Goal: Information Seeking & Learning: Learn about a topic

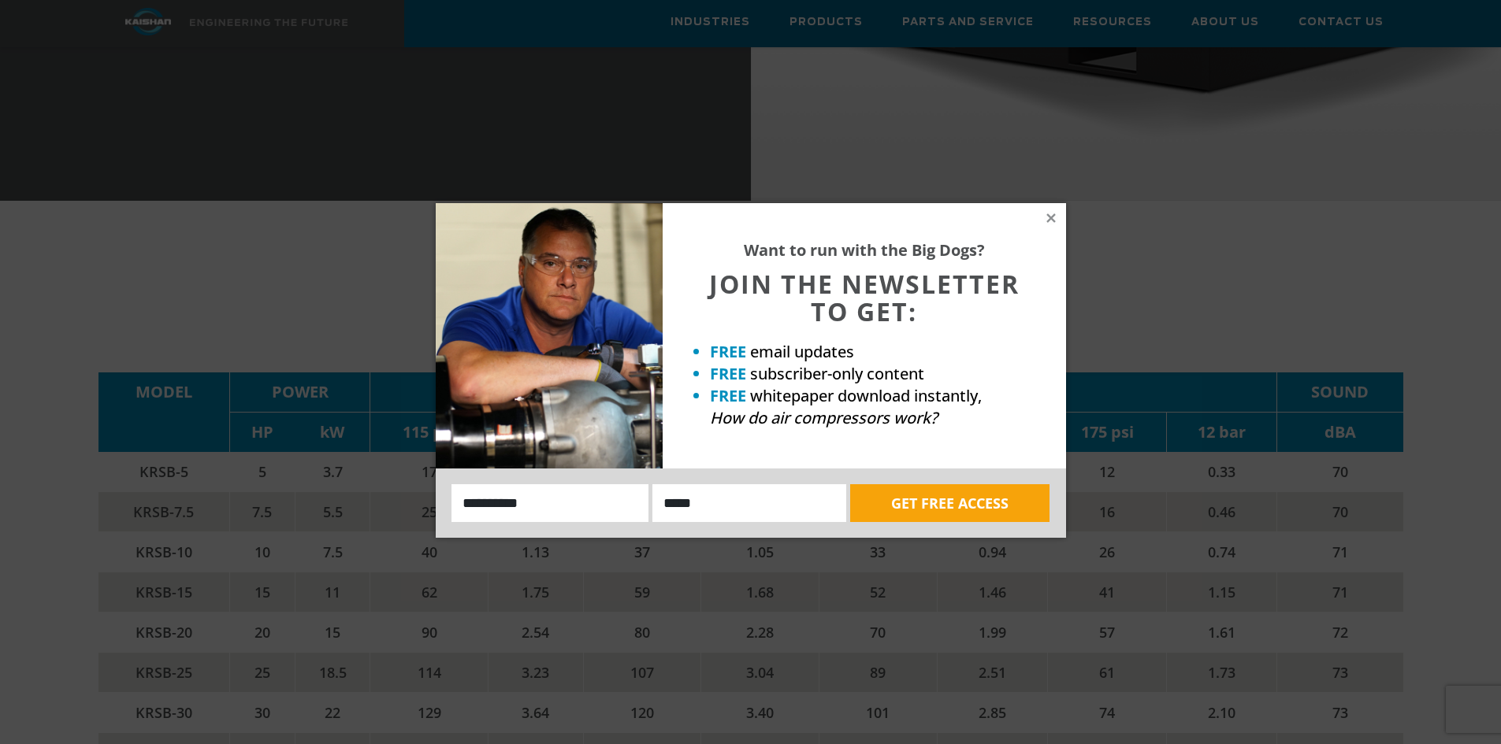
scroll to position [2521, 0]
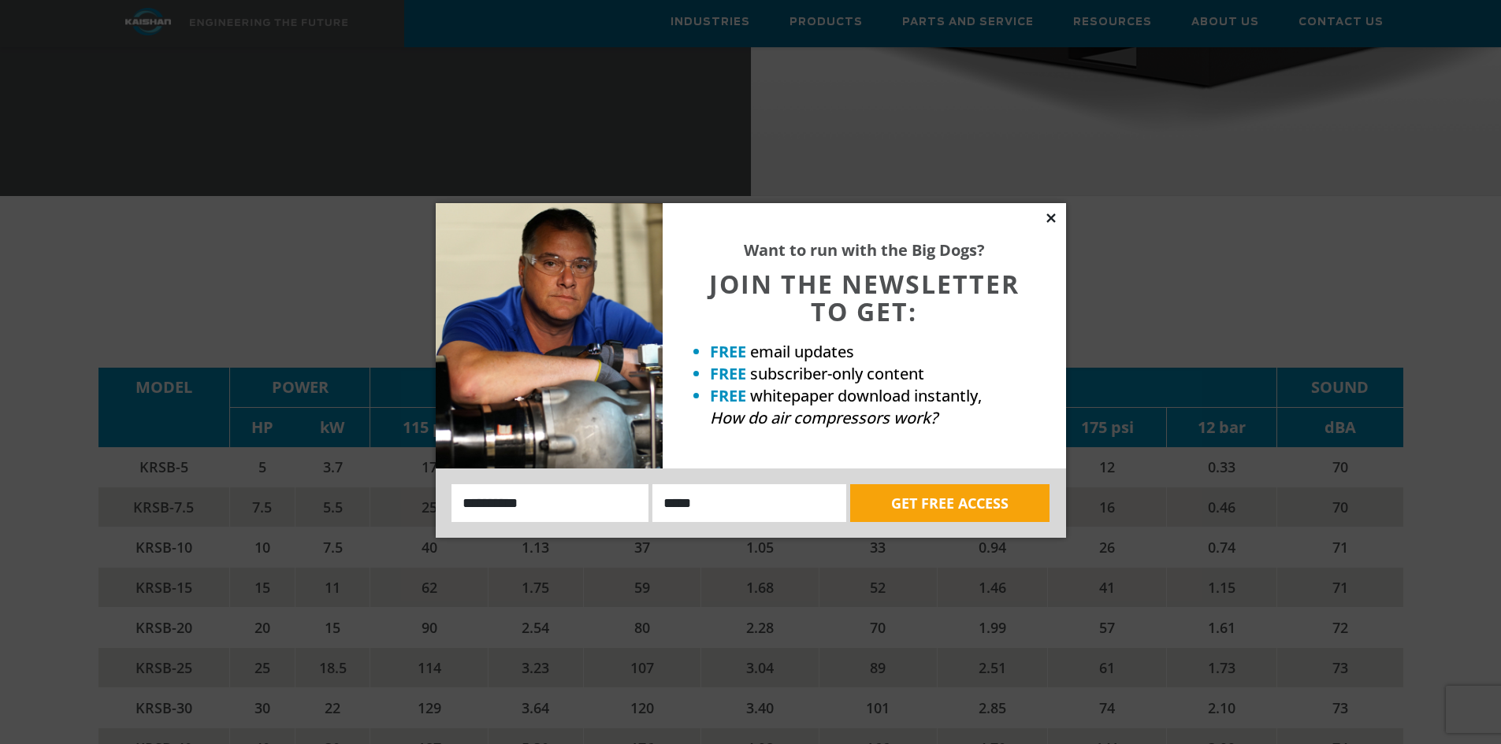
click at [1052, 212] on icon at bounding box center [1051, 218] width 14 height 14
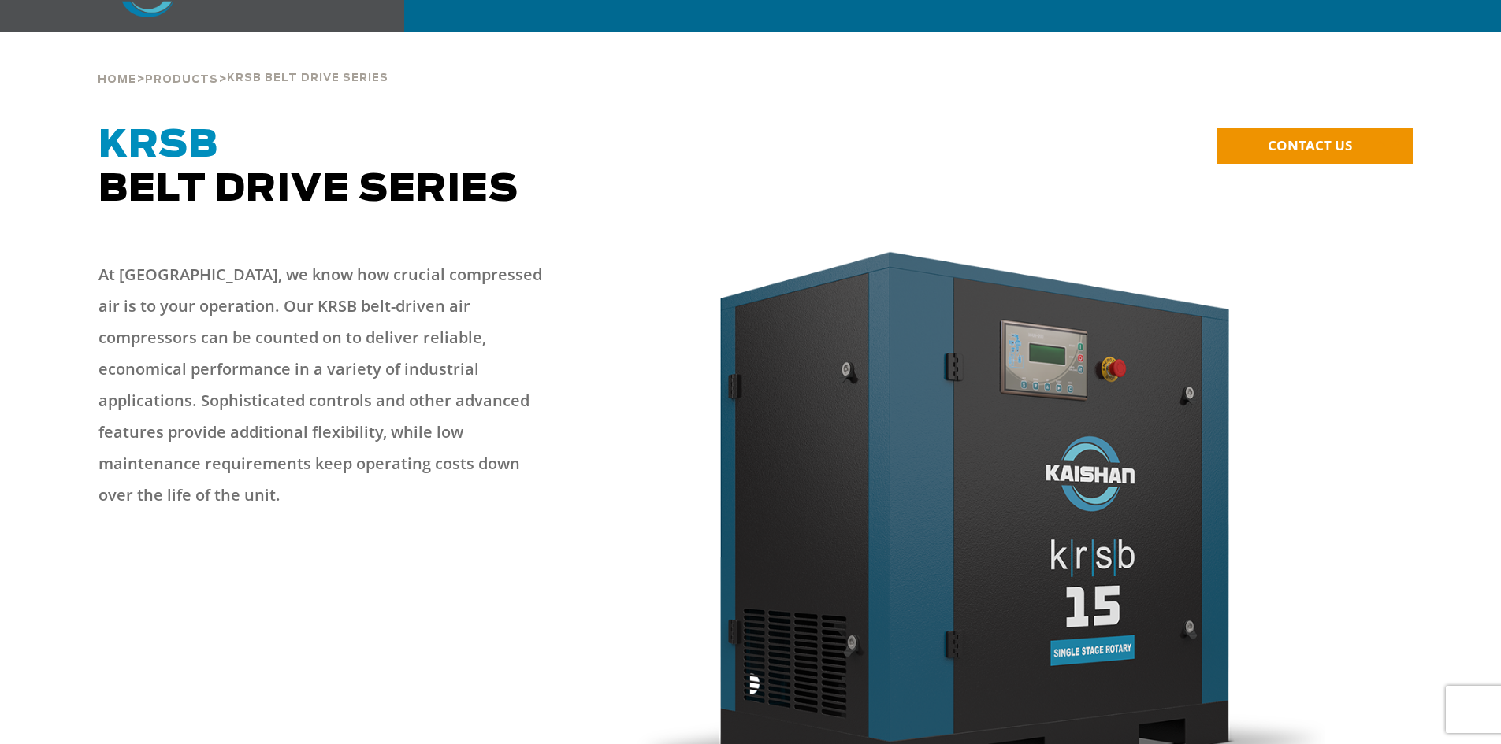
scroll to position [0, 0]
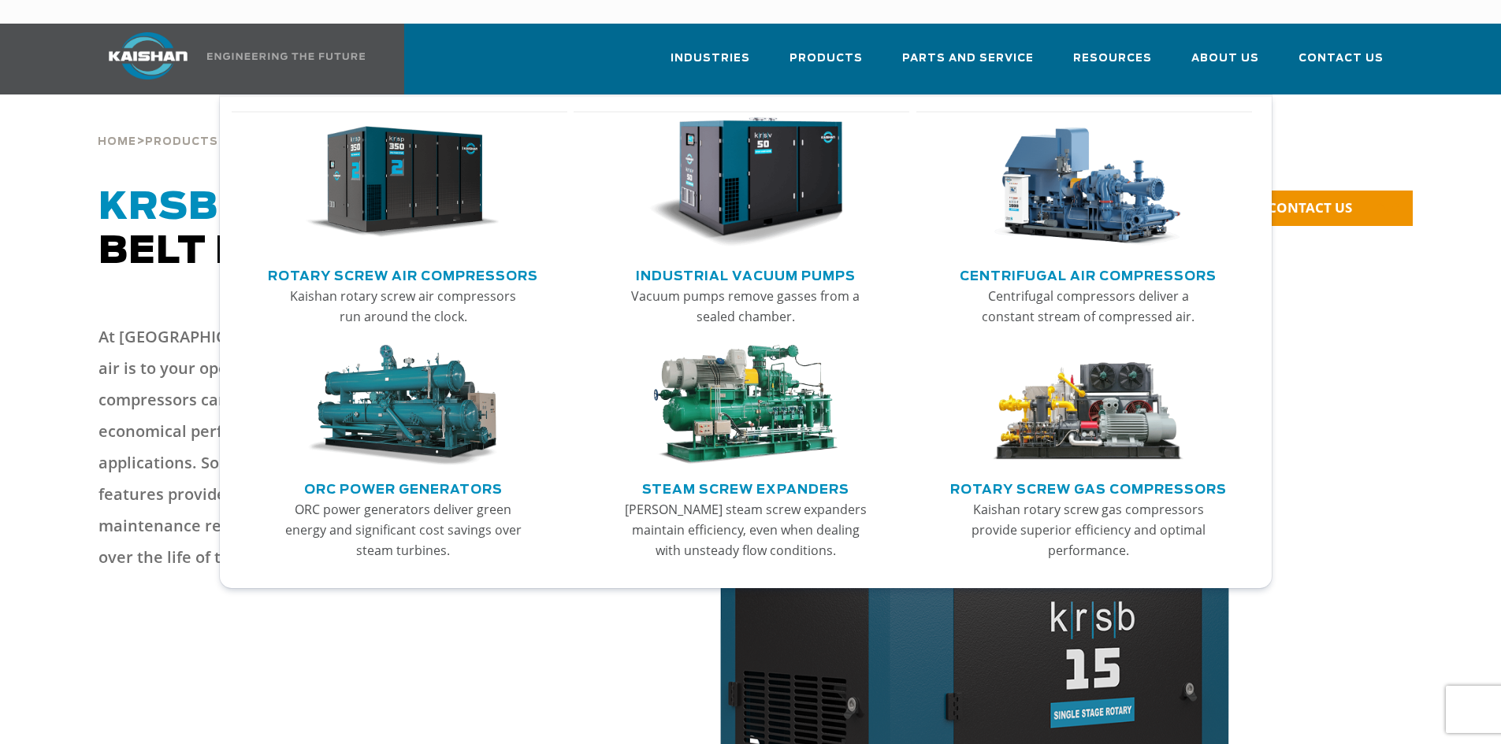
click at [421, 144] on img "Main menu" at bounding box center [403, 182] width 194 height 131
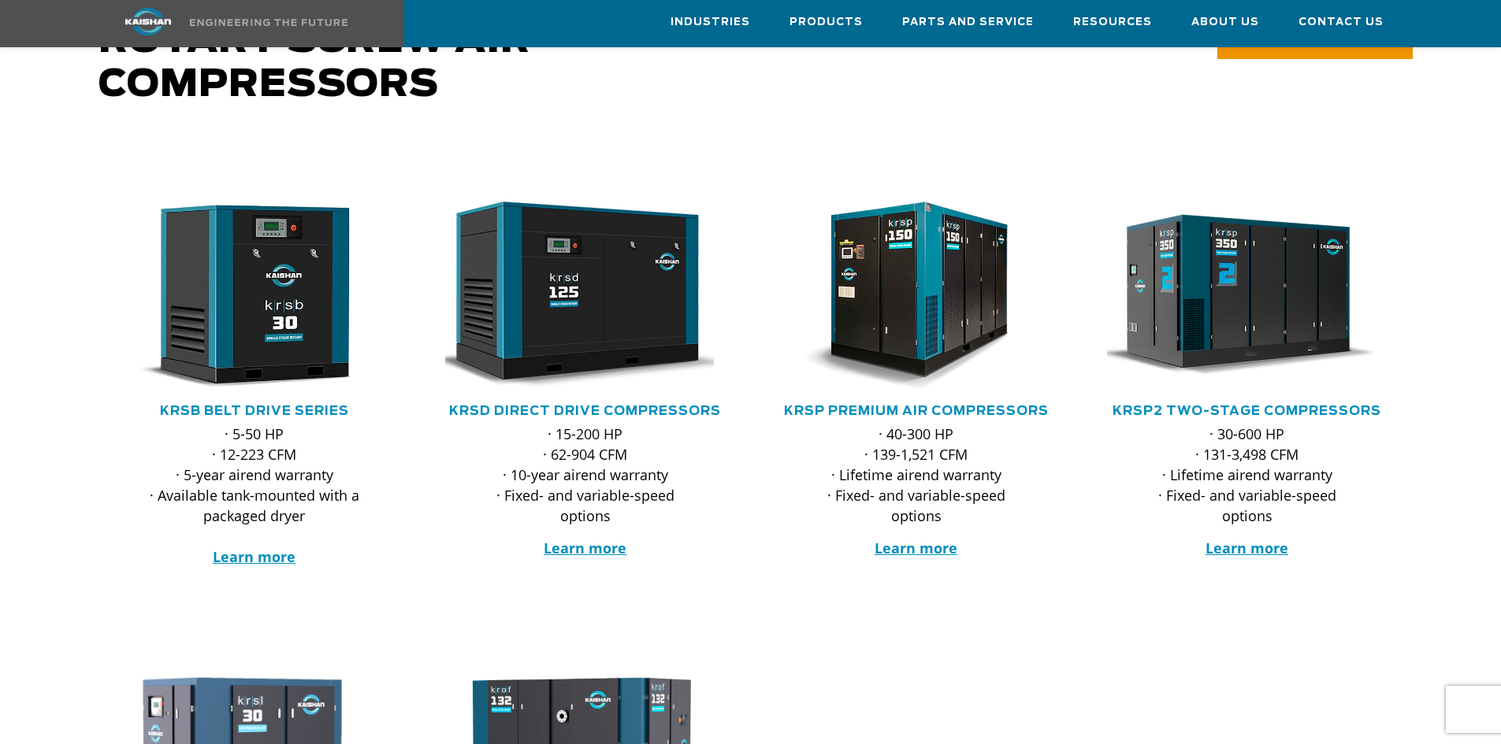
scroll to position [158, 0]
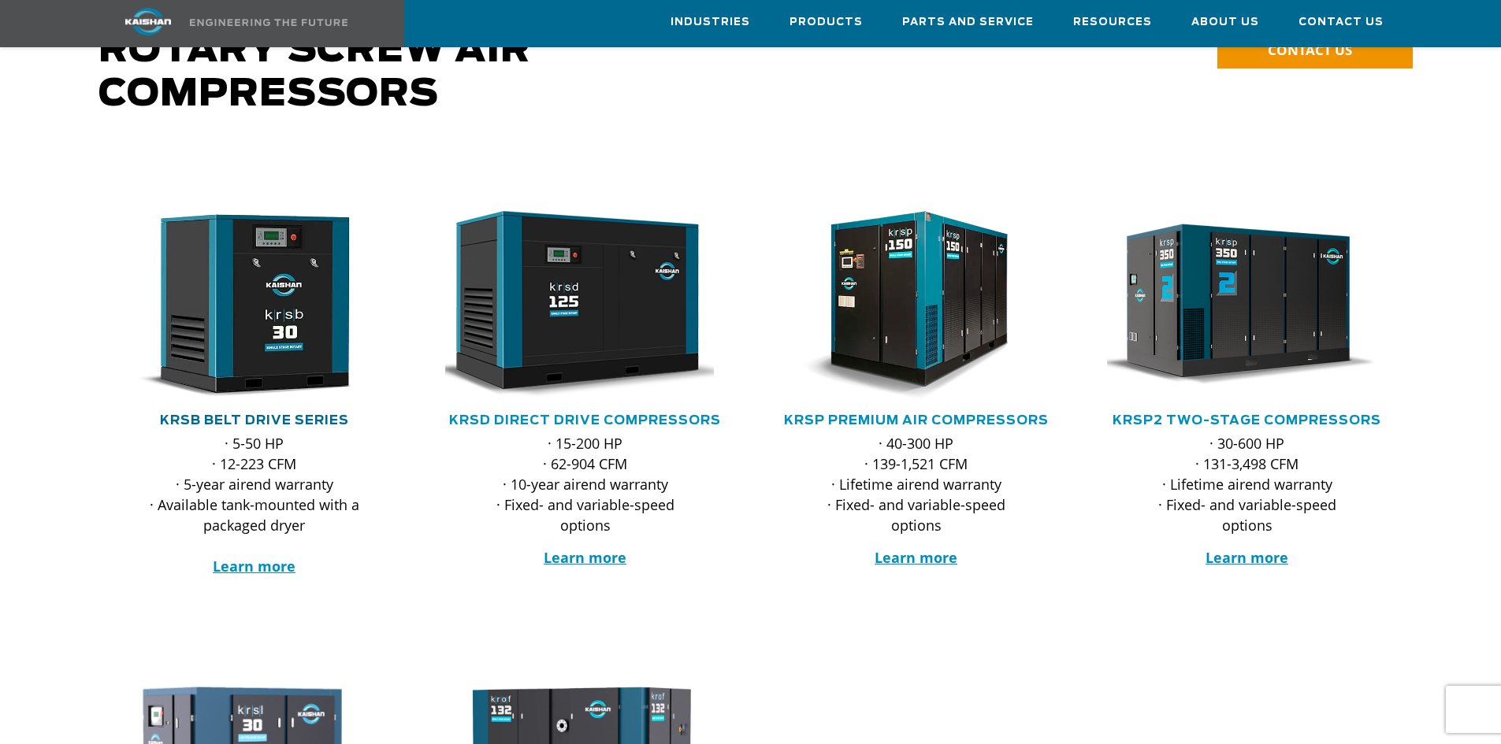
click at [240, 414] on link "KRSB Belt Drive Series" at bounding box center [254, 420] width 189 height 13
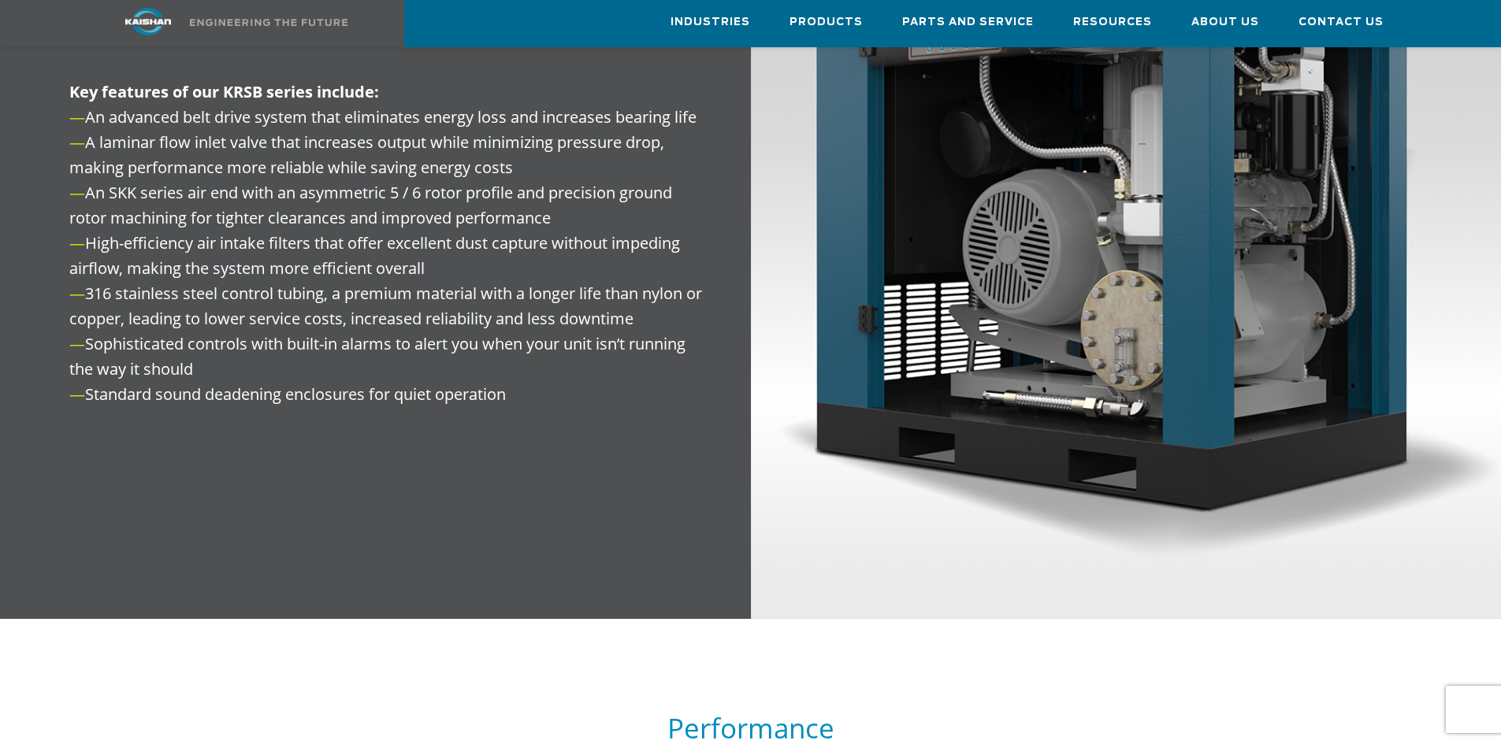
scroll to position [2048, 0]
